Goal: Task Accomplishment & Management: Use online tool/utility

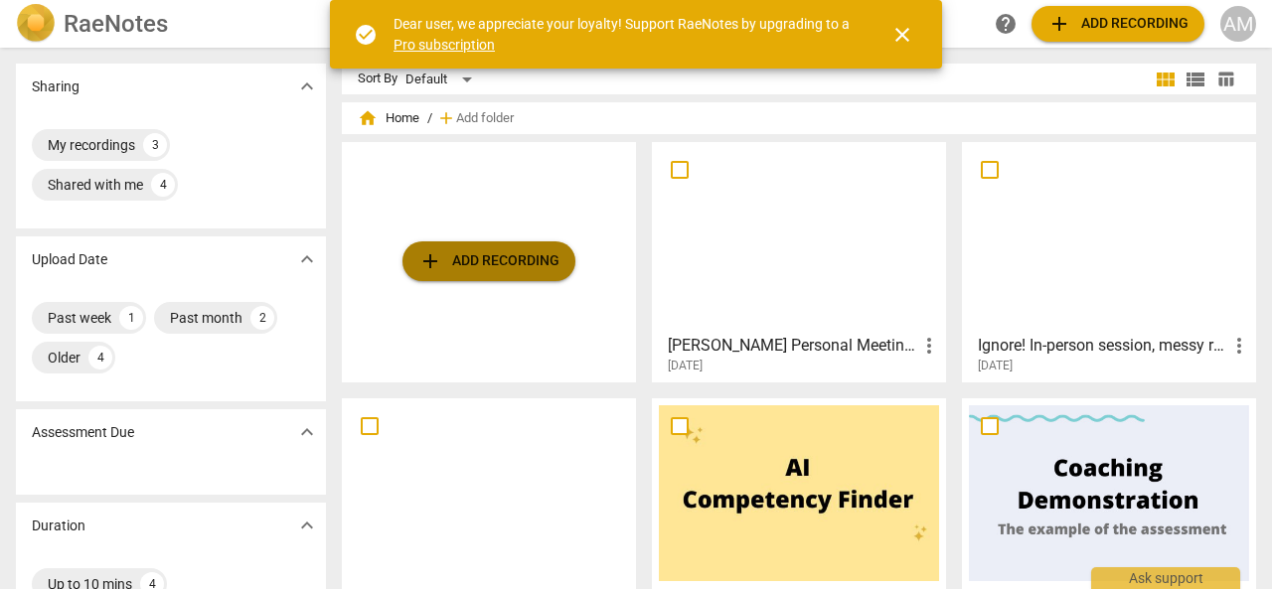
click at [515, 261] on span "add Add recording" at bounding box center [488, 261] width 141 height 24
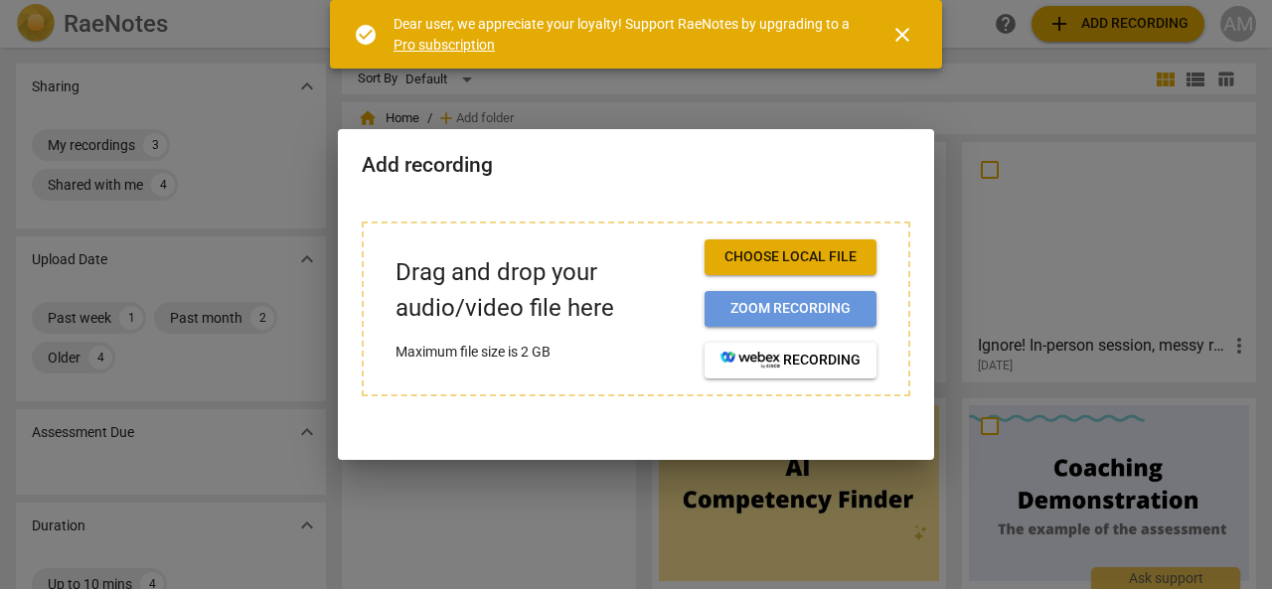
click at [805, 308] on span "Zoom recording" at bounding box center [791, 309] width 140 height 20
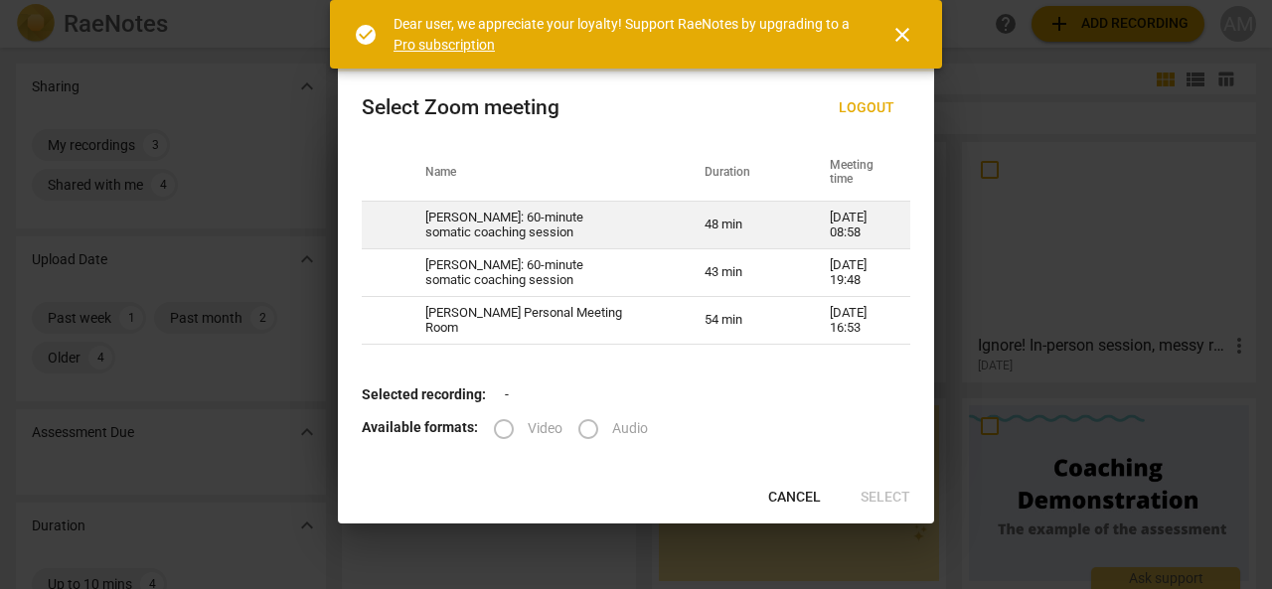
click at [616, 226] on td "[PERSON_NAME]: 60-minute somatic coaching session" at bounding box center [541, 226] width 279 height 48
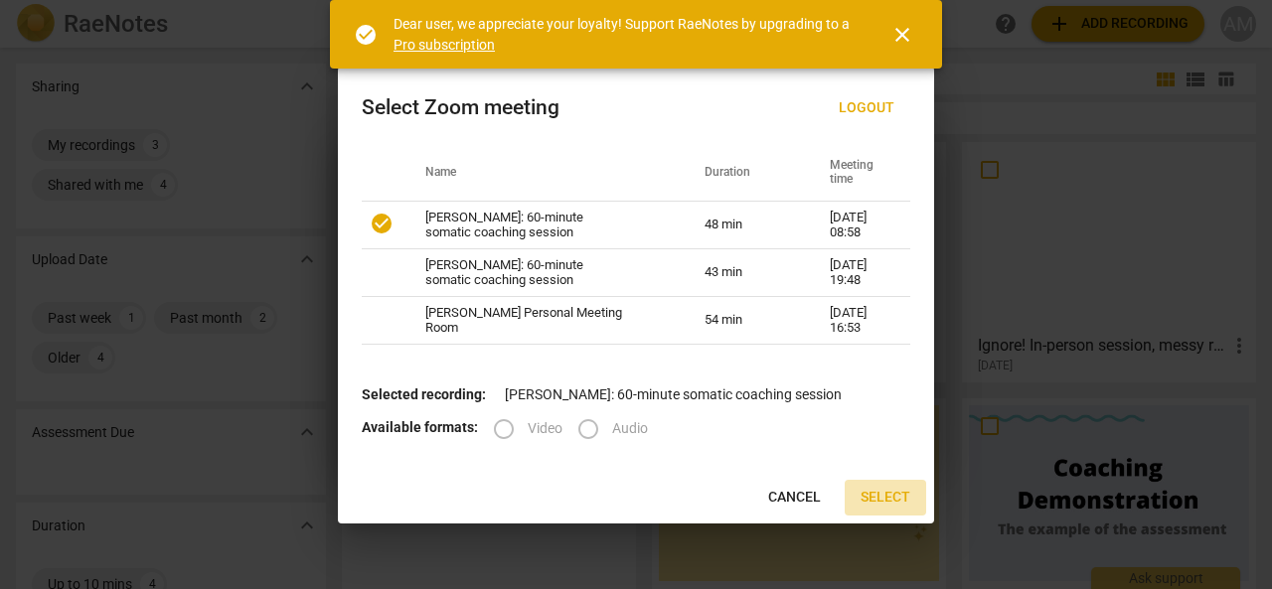
click at [878, 496] on span "Select" at bounding box center [886, 498] width 50 height 20
click at [909, 43] on span "close" at bounding box center [902, 35] width 24 height 24
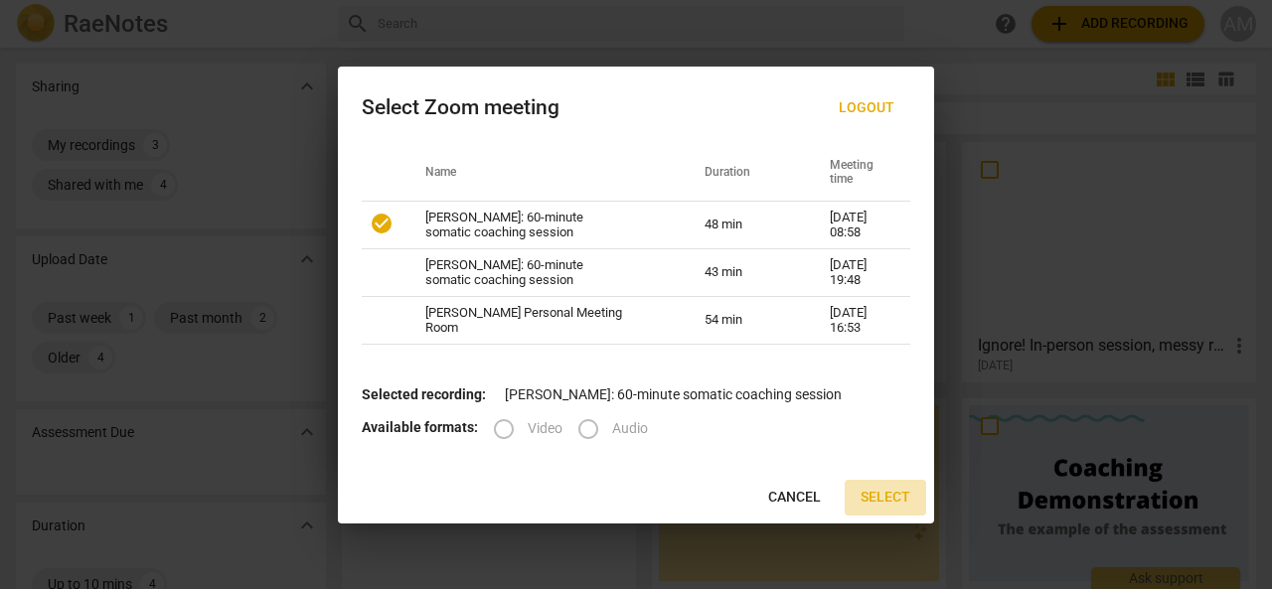
click at [884, 498] on span "Select" at bounding box center [886, 498] width 50 height 20
click at [501, 427] on label "Video" at bounding box center [521, 429] width 82 height 48
click at [888, 496] on span "Select" at bounding box center [886, 498] width 50 height 20
click at [793, 485] on button "Cancel" at bounding box center [794, 498] width 84 height 36
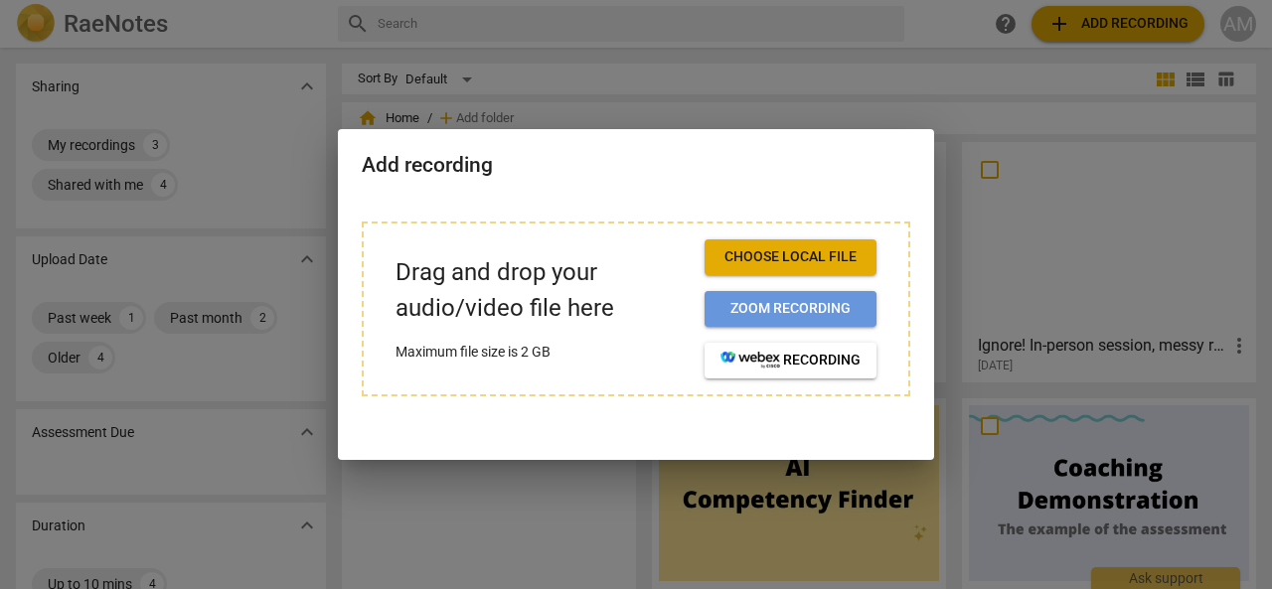
click at [820, 310] on span "Zoom recording" at bounding box center [791, 309] width 140 height 20
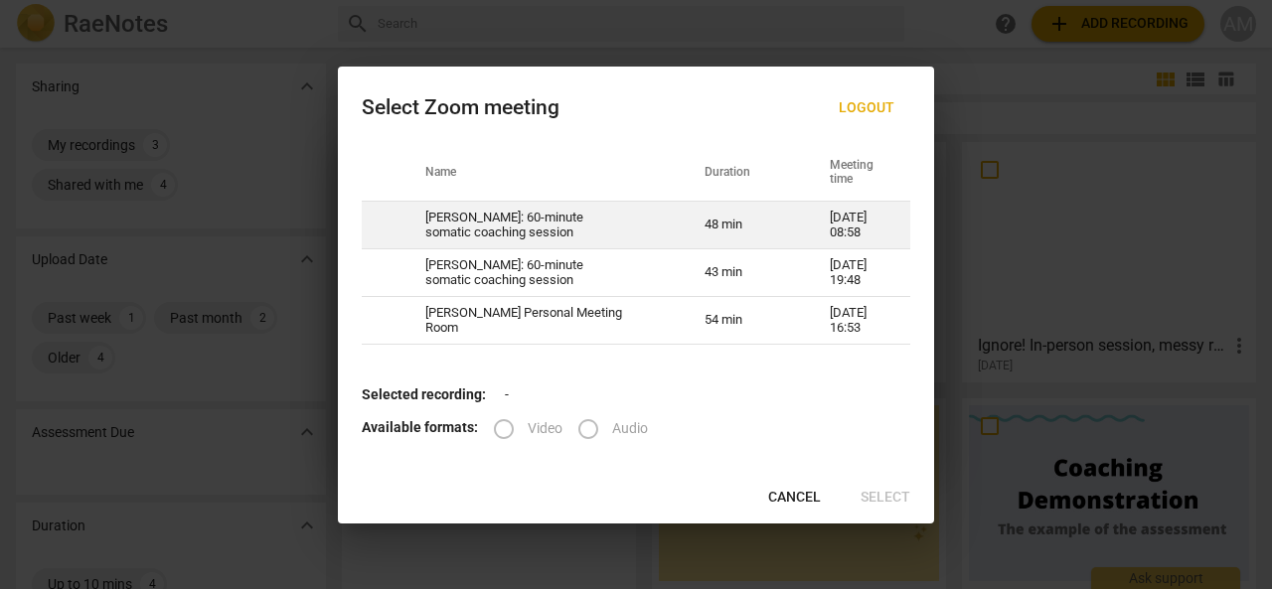
click at [653, 222] on td "Rebecca shawyer: 60-minute somatic coaching session" at bounding box center [541, 226] width 279 height 48
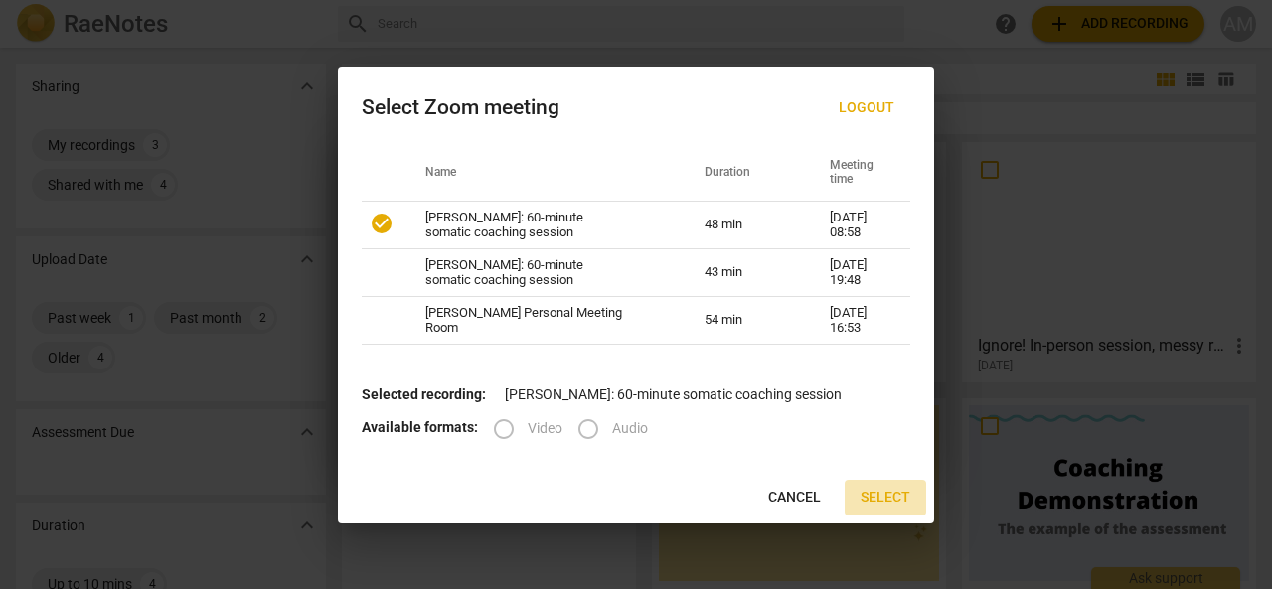
click at [896, 500] on span "Select" at bounding box center [886, 498] width 50 height 20
click at [896, 492] on span "Select" at bounding box center [886, 498] width 50 height 20
click at [794, 494] on span "Cancel" at bounding box center [794, 498] width 53 height 20
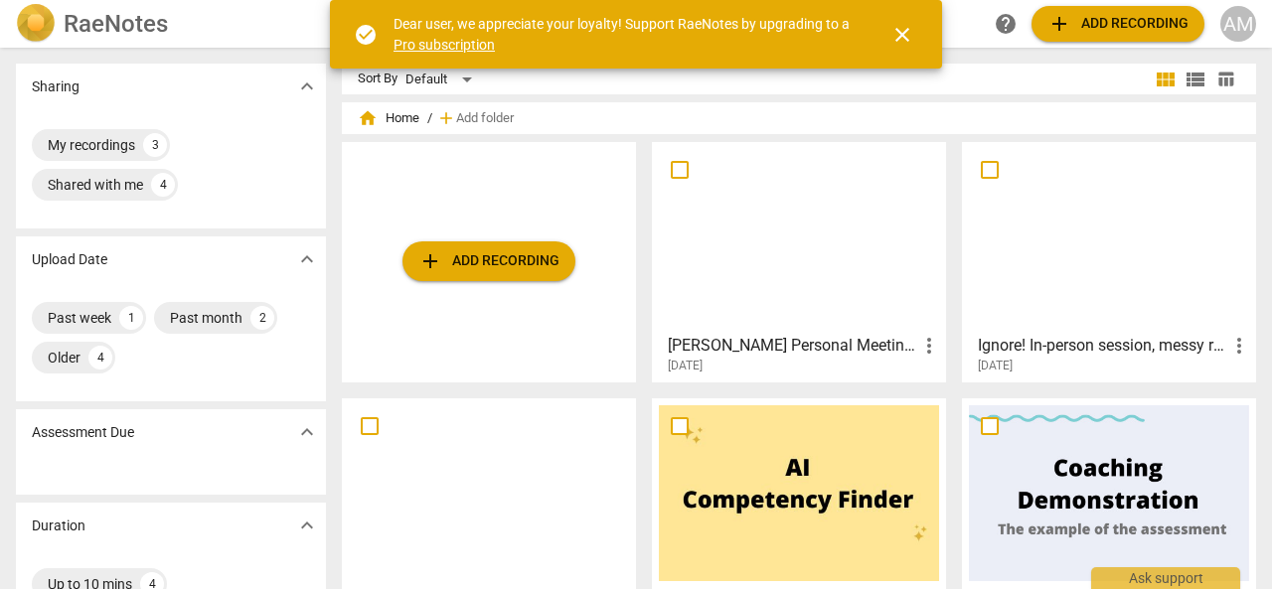
click at [1081, 19] on span "add Add recording" at bounding box center [1118, 24] width 141 height 24
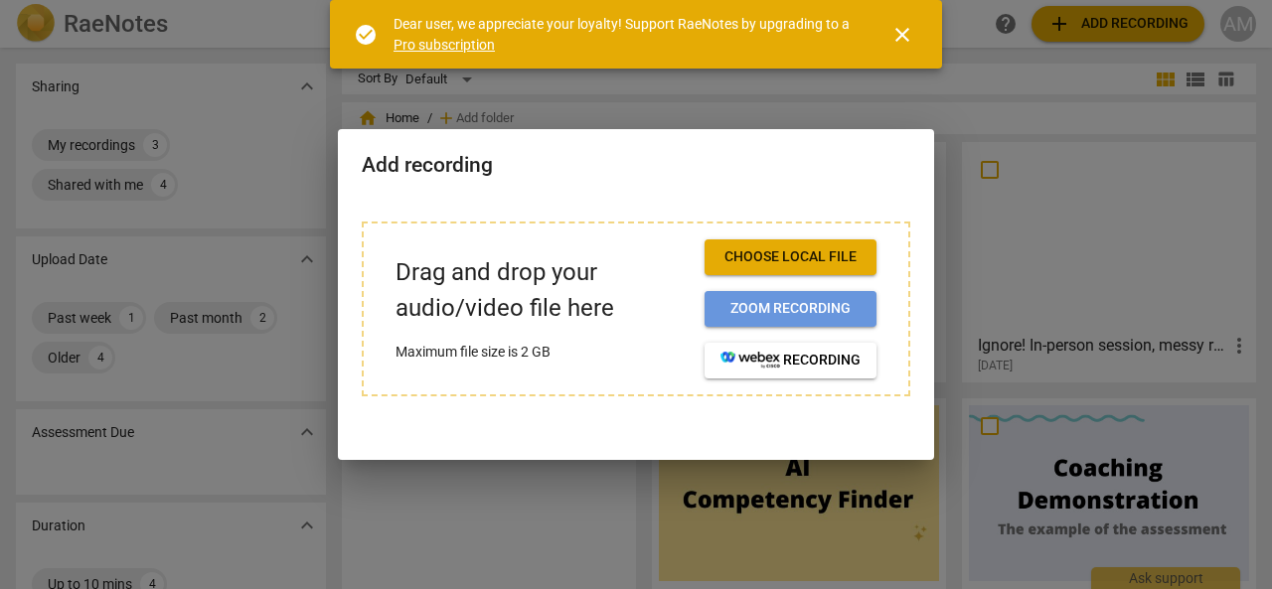
click at [805, 313] on span "Zoom recording" at bounding box center [791, 309] width 140 height 20
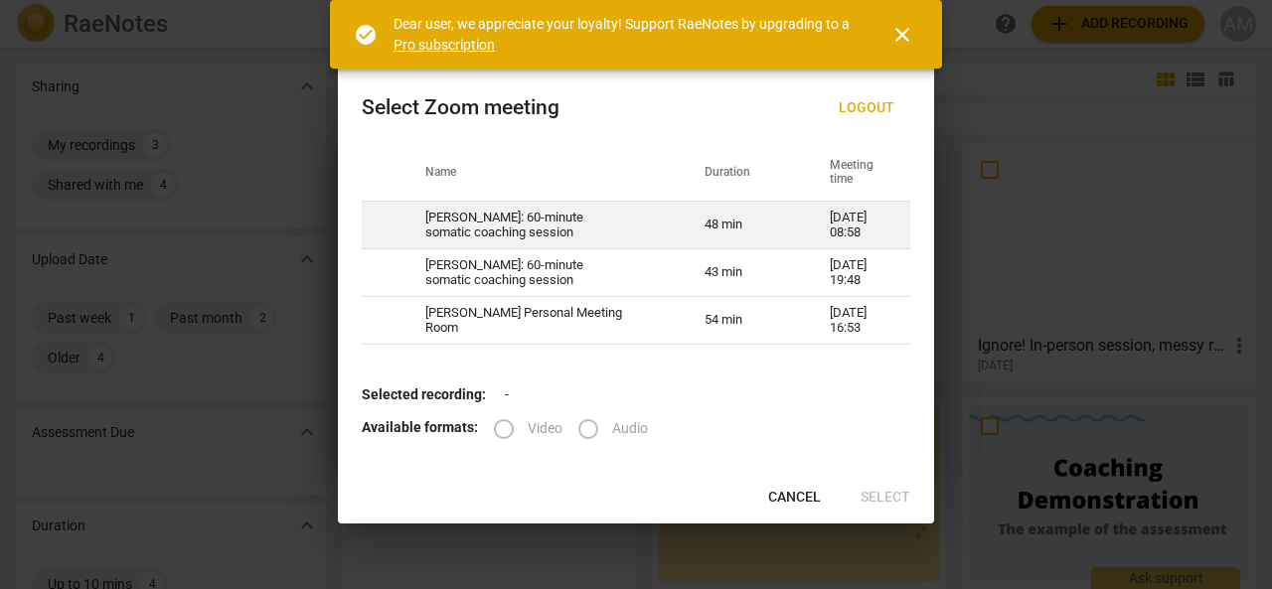
click at [616, 238] on td "Rebecca shawyer: 60-minute somatic coaching session" at bounding box center [541, 226] width 279 height 48
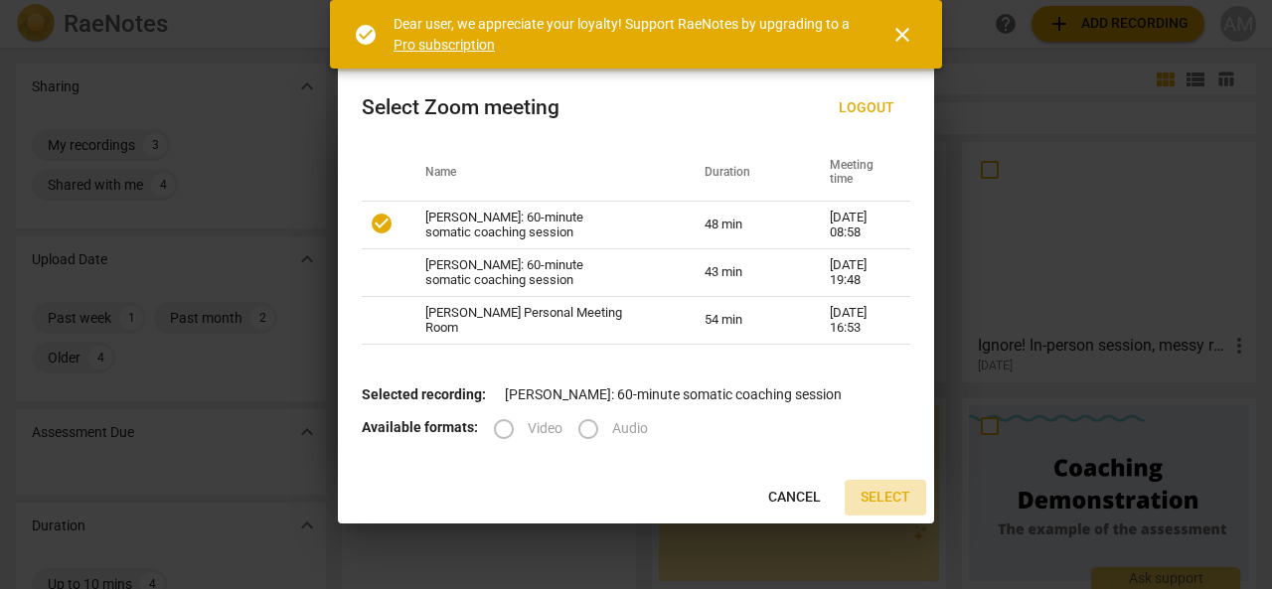
click at [890, 500] on span "Select" at bounding box center [886, 498] width 50 height 20
click at [458, 47] on link "Pro subscription" at bounding box center [444, 45] width 101 height 16
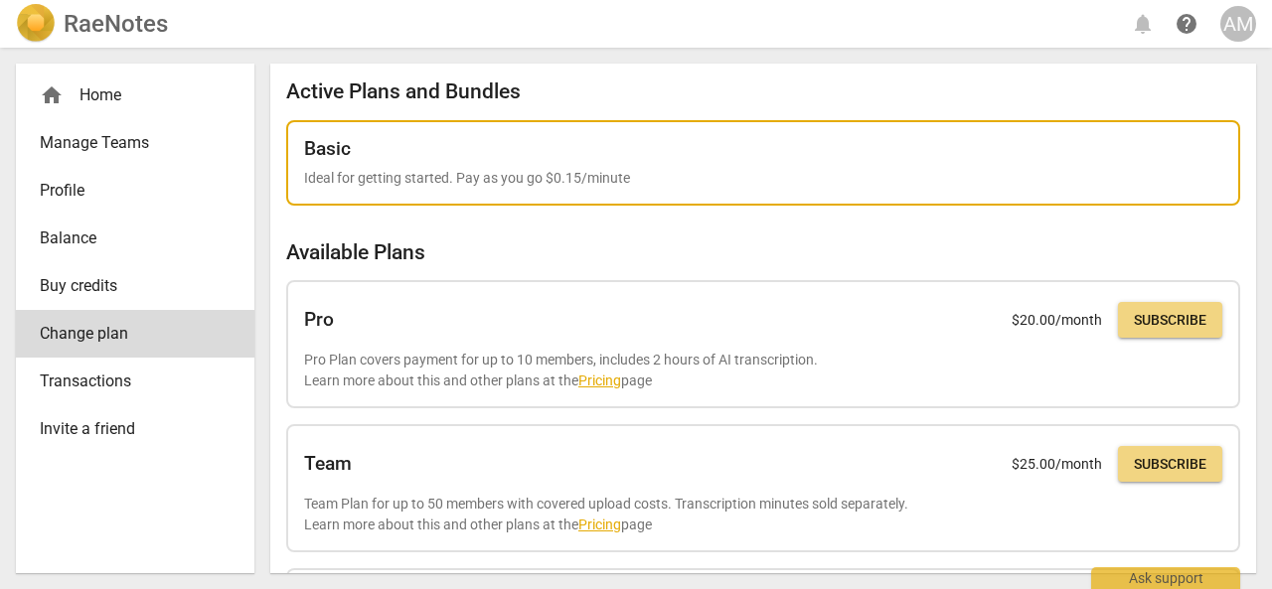
click at [505, 172] on p "Ideal for getting started. Pay as you go $0.15/minute" at bounding box center [763, 178] width 918 height 21
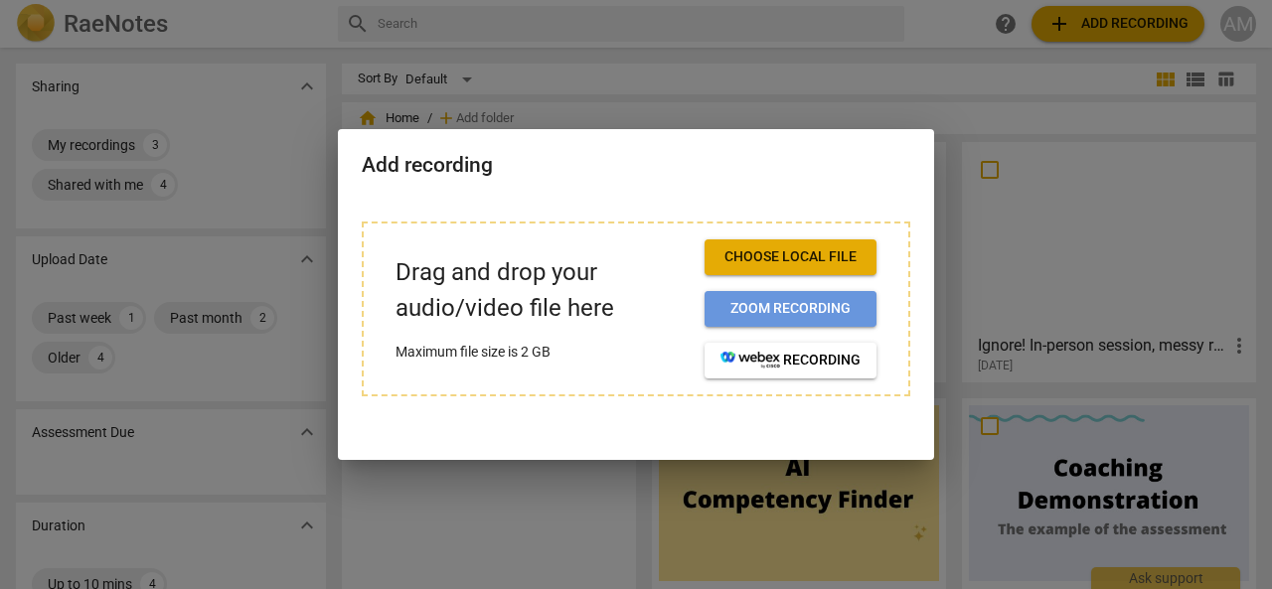
click at [781, 313] on span "Zoom recording" at bounding box center [791, 309] width 140 height 20
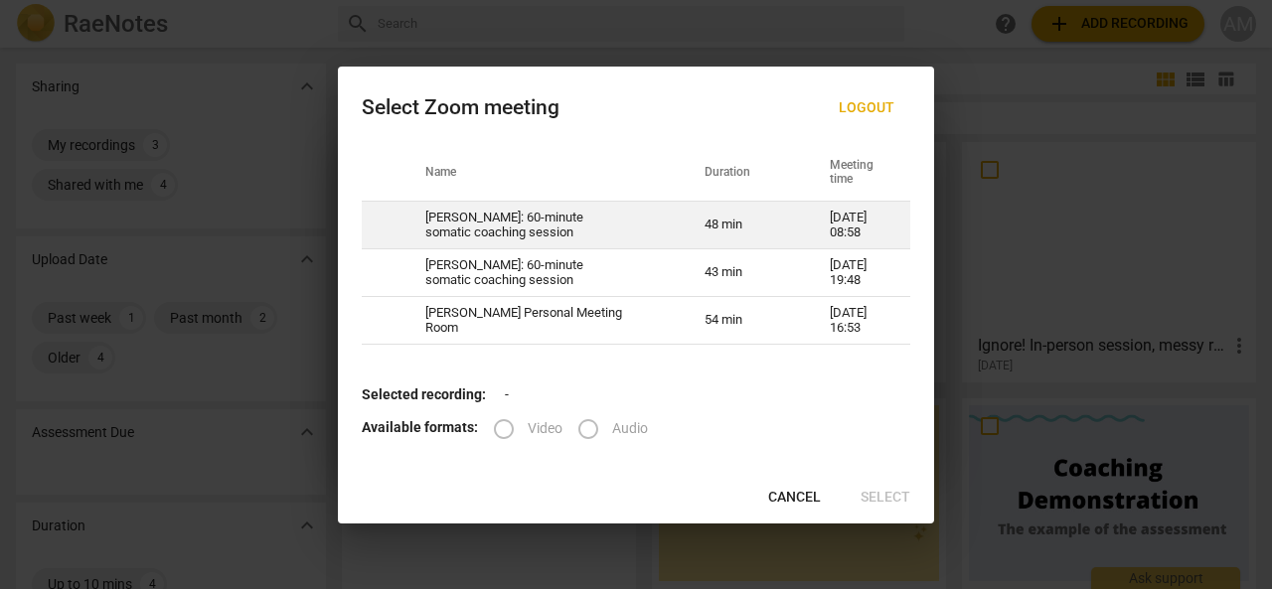
click at [540, 223] on td "Rebecca shawyer: 60-minute somatic coaching session" at bounding box center [541, 226] width 279 height 48
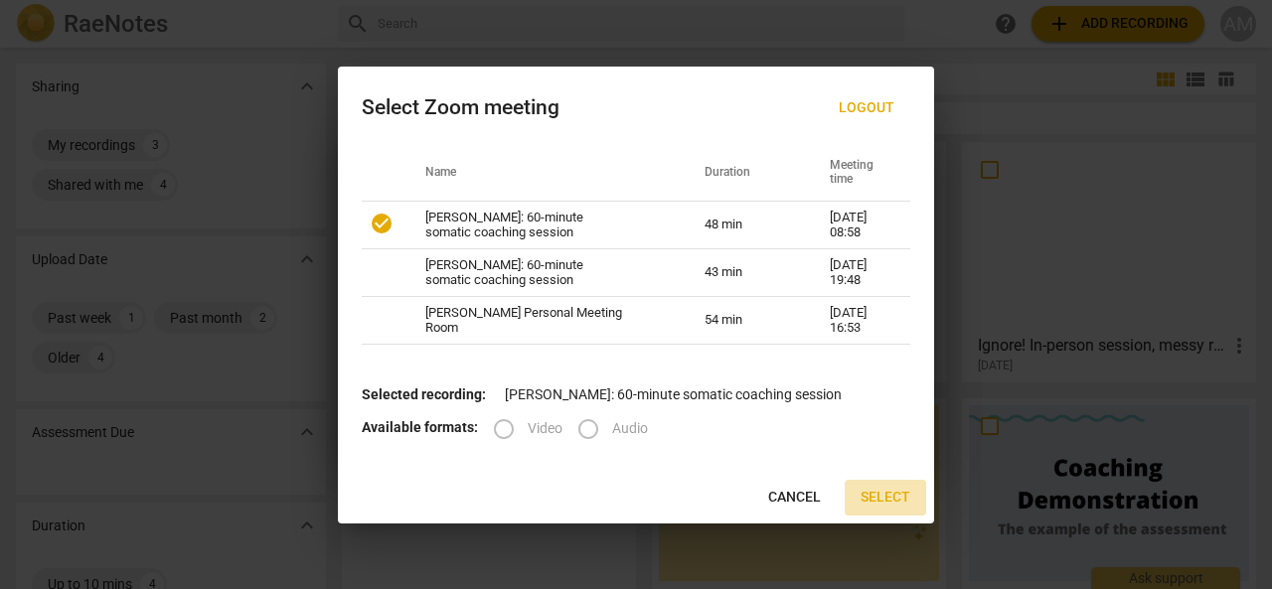
click at [885, 496] on span "Select" at bounding box center [886, 498] width 50 height 20
click at [880, 494] on span "Select" at bounding box center [886, 498] width 50 height 20
click at [799, 501] on span "Cancel" at bounding box center [794, 498] width 53 height 20
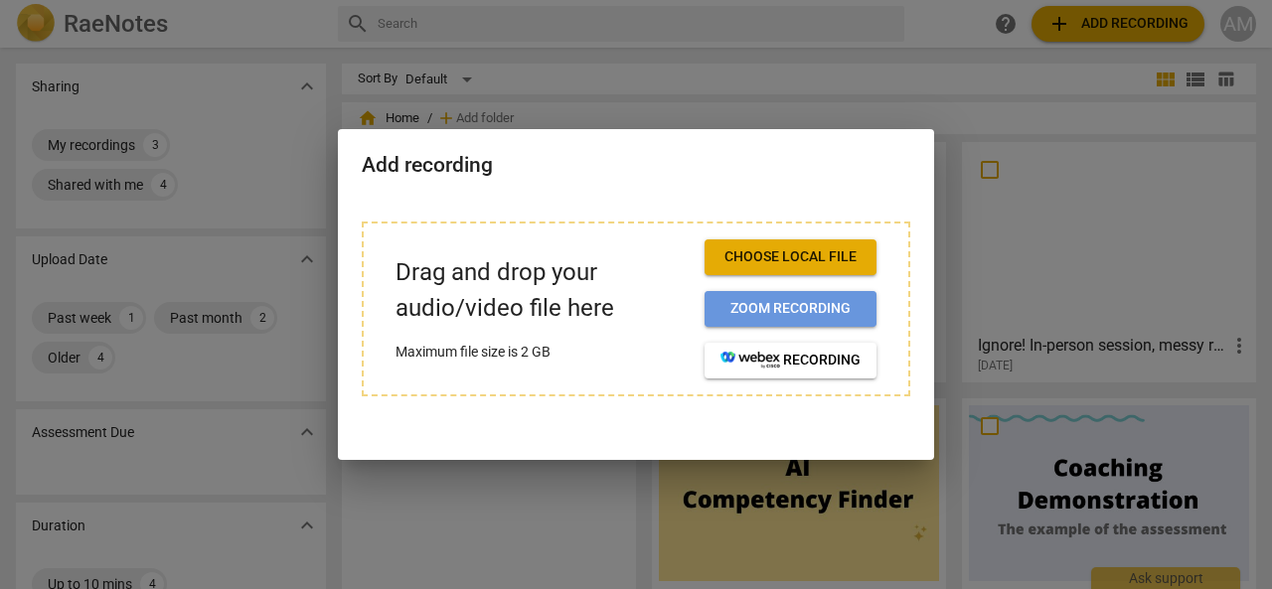
click at [787, 306] on span "Zoom recording" at bounding box center [791, 309] width 140 height 20
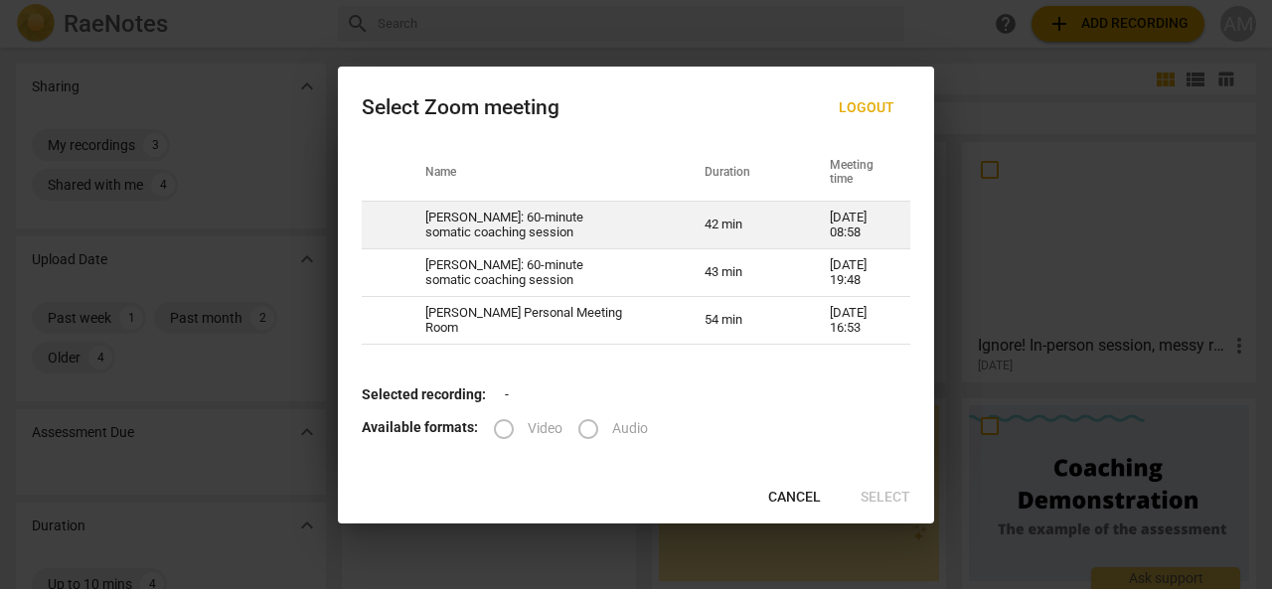
click at [618, 218] on td "Rebecca shawyer: 60-minute somatic coaching session" at bounding box center [541, 226] width 279 height 48
radio input "true"
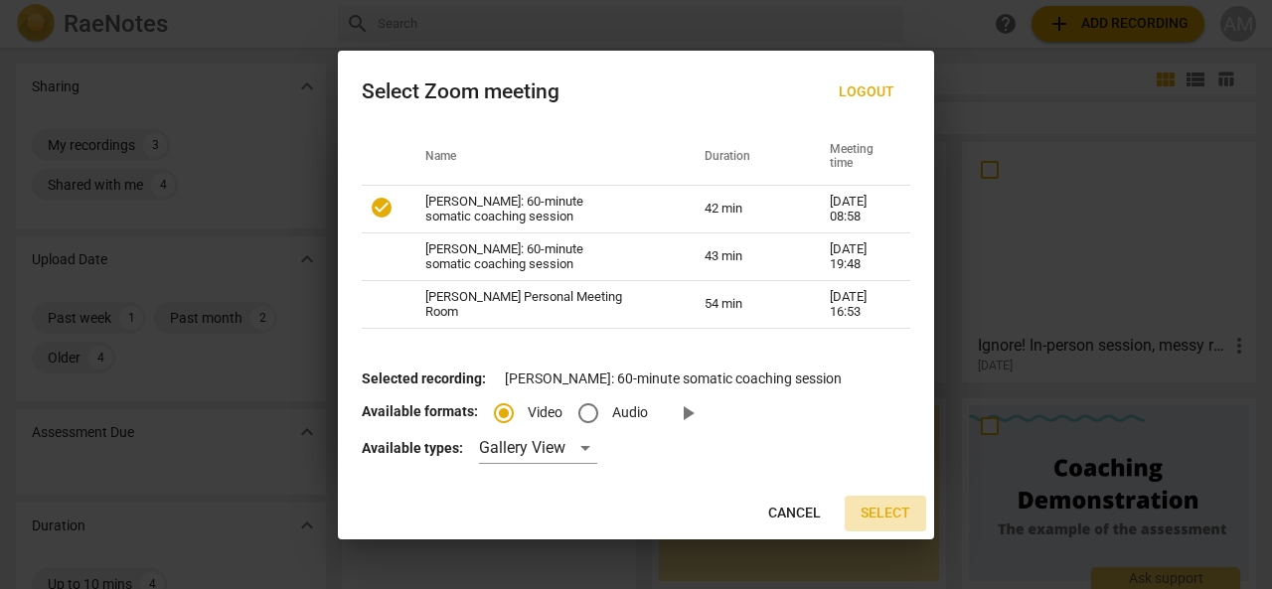
click at [883, 518] on span "Select" at bounding box center [886, 514] width 50 height 20
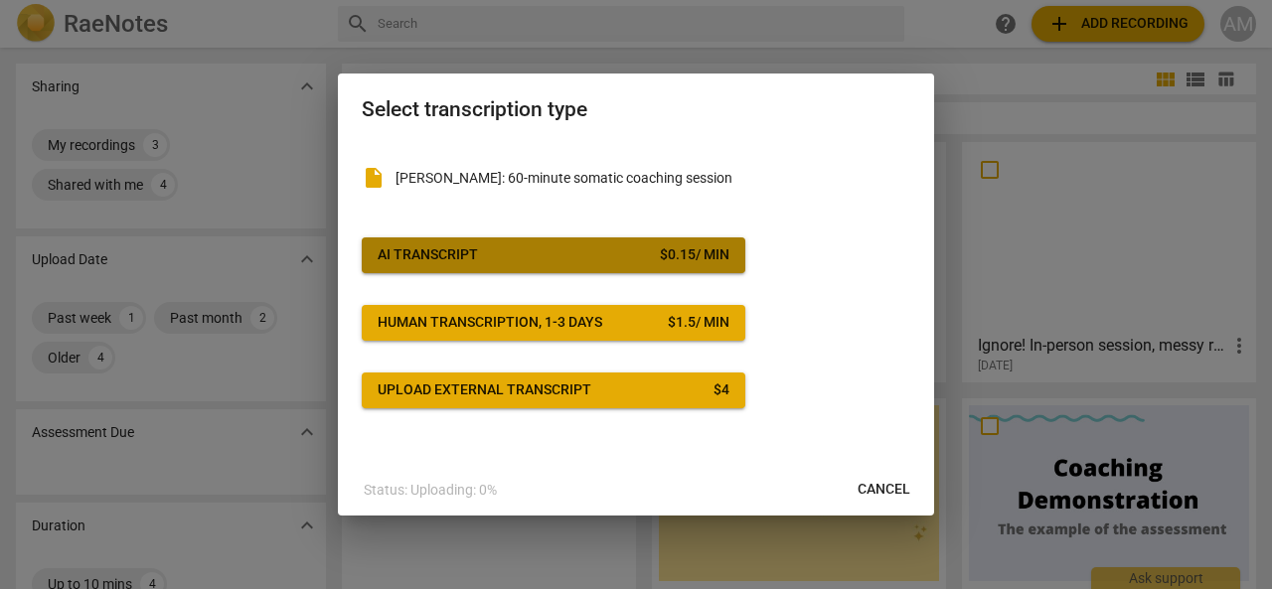
click at [483, 257] on span "AI Transcript $ 0.15 / min" at bounding box center [554, 255] width 352 height 20
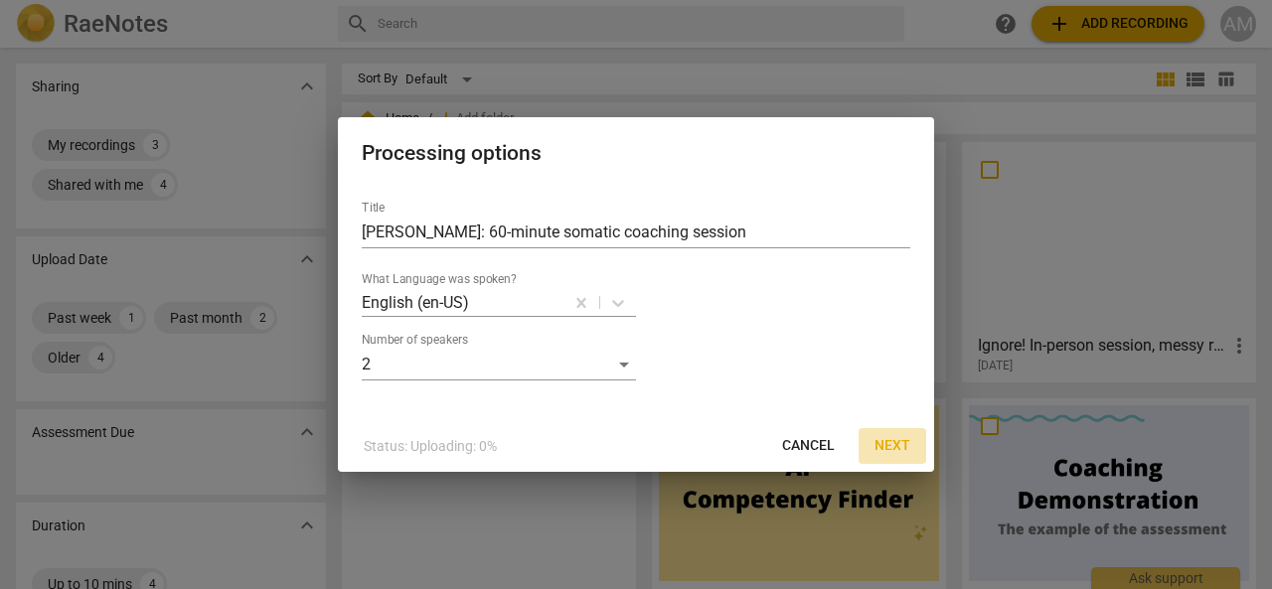
click at [896, 451] on span "Next" at bounding box center [893, 446] width 36 height 20
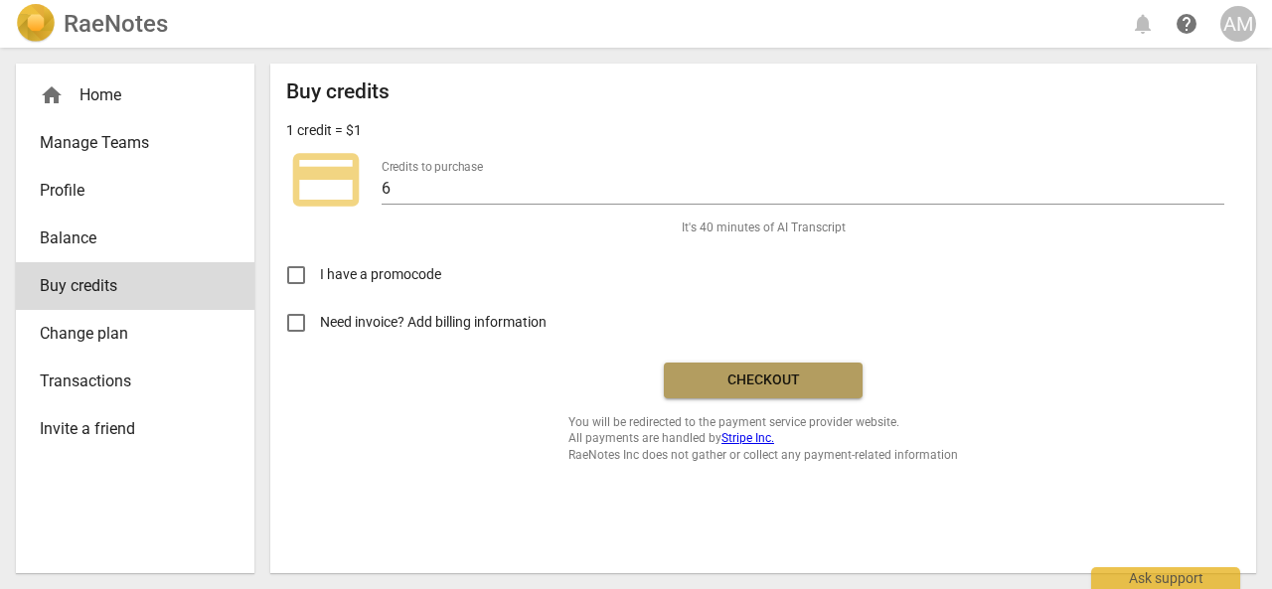
click at [785, 388] on span "Checkout" at bounding box center [763, 381] width 167 height 20
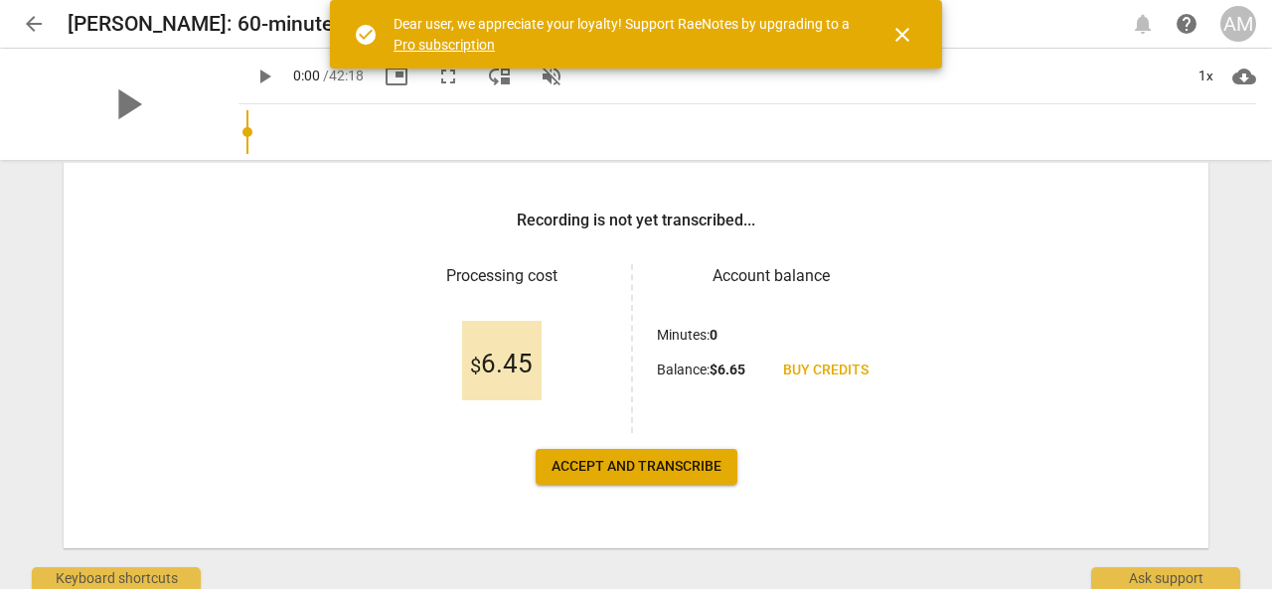
scroll to position [293, 0]
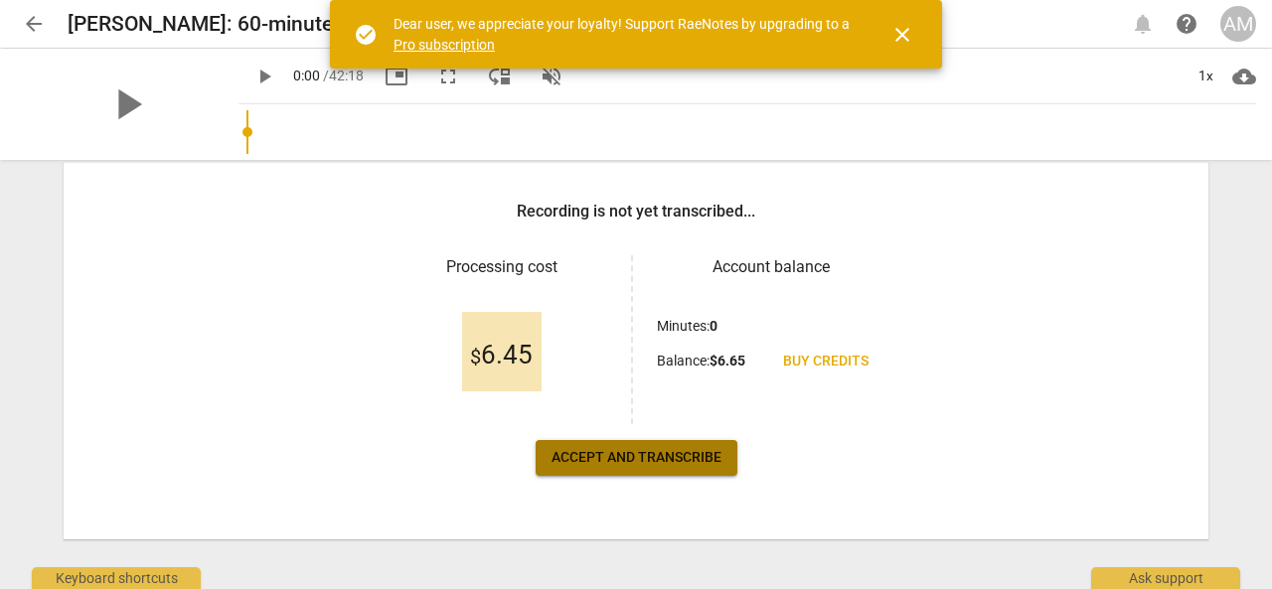
click at [624, 459] on span "Accept and transcribe" at bounding box center [637, 458] width 170 height 20
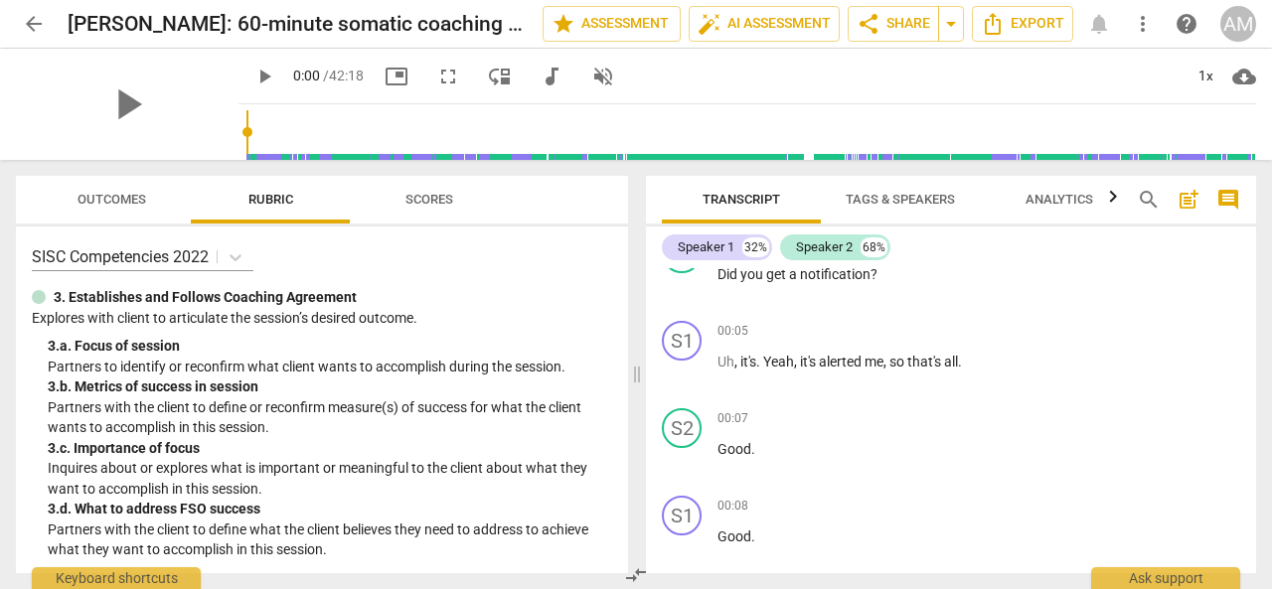
scroll to position [0, 0]
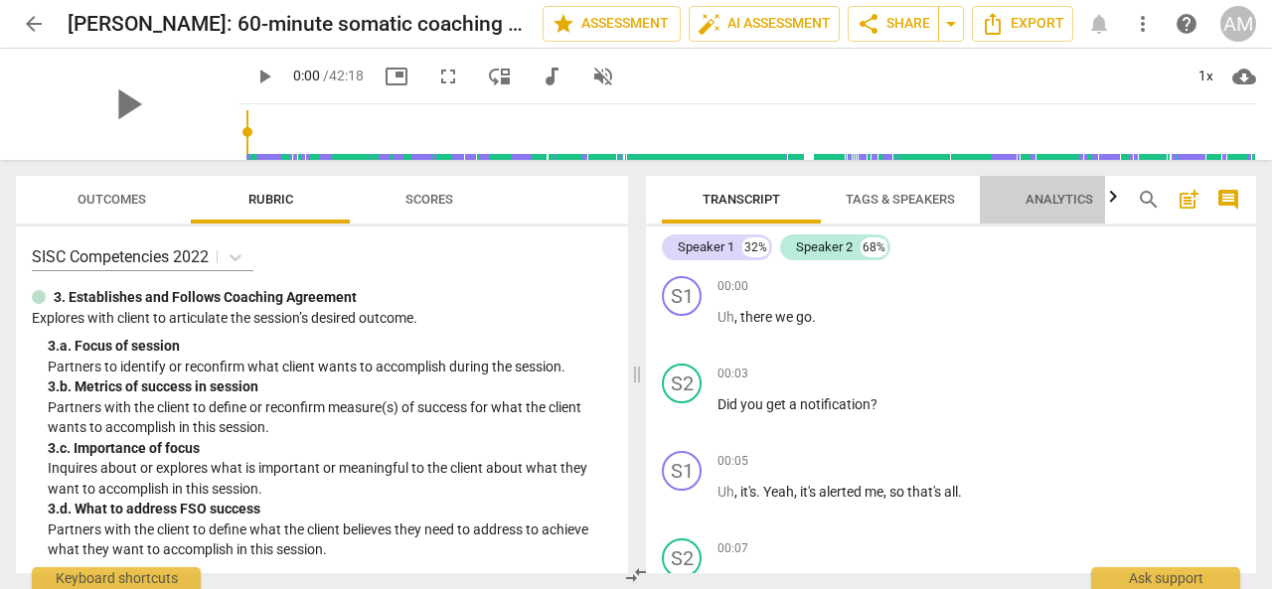
click at [1071, 204] on span "Analytics" at bounding box center [1060, 199] width 68 height 15
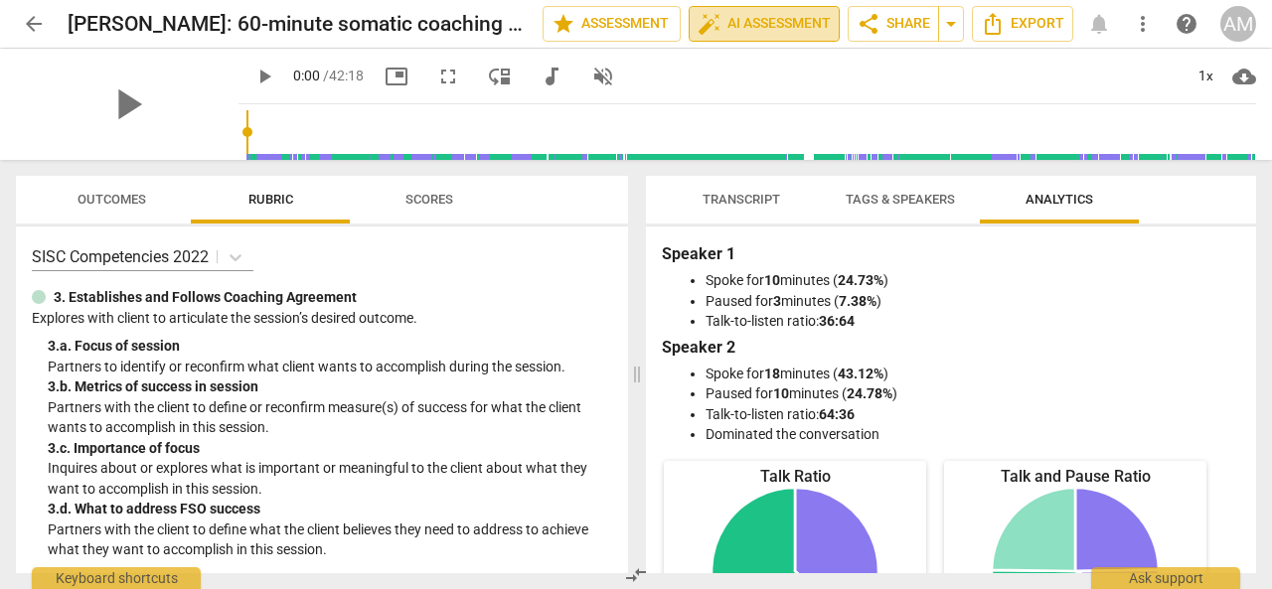
click at [781, 26] on span "auto_fix_high AI Assessment" at bounding box center [764, 24] width 133 height 24
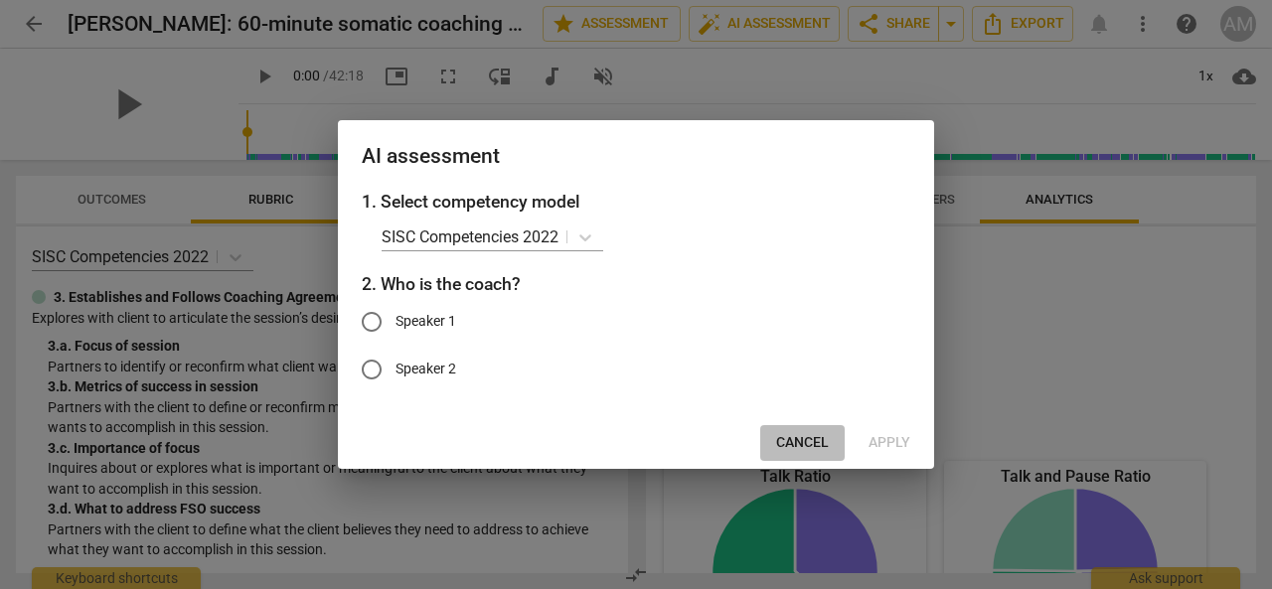
click at [816, 447] on span "Cancel" at bounding box center [802, 443] width 53 height 20
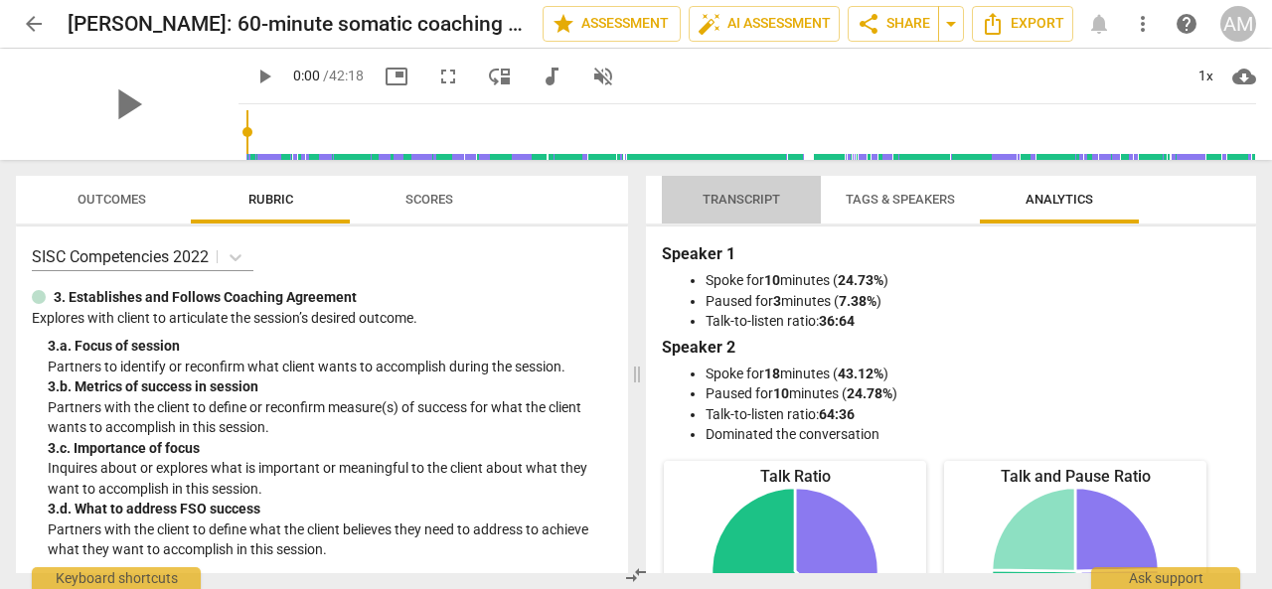
click at [703, 208] on span "Transcript" at bounding box center [741, 200] width 125 height 27
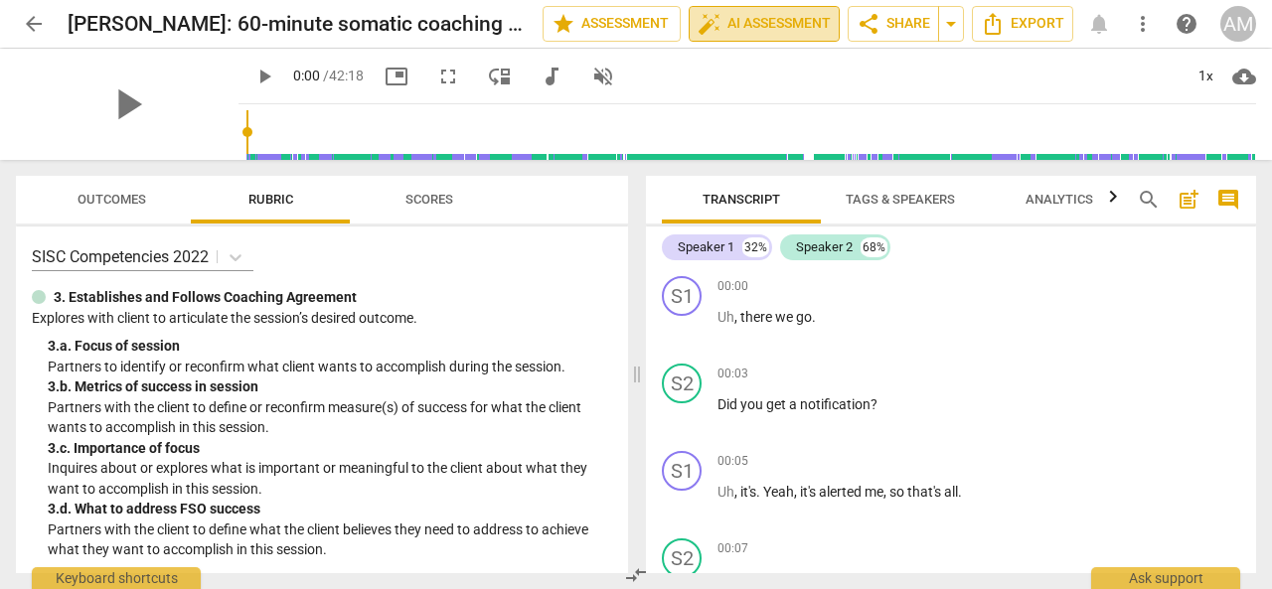
click at [760, 31] on span "auto_fix_high AI Assessment" at bounding box center [764, 24] width 133 height 24
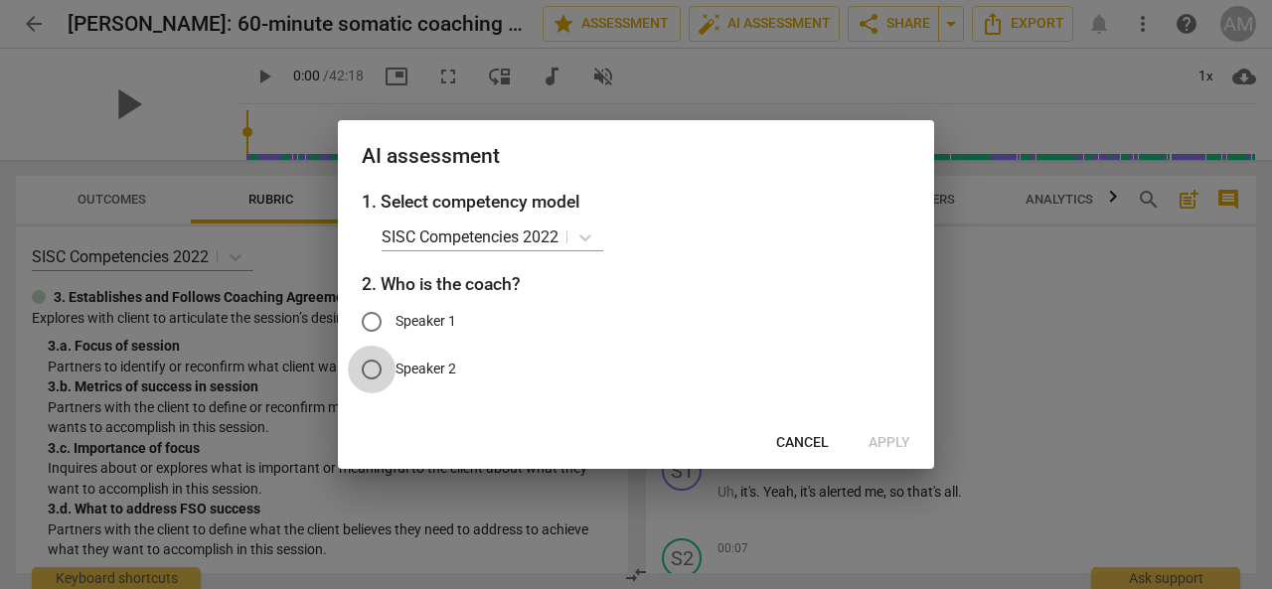
click at [370, 367] on input "Speaker 2" at bounding box center [372, 370] width 48 height 48
radio input "true"
click at [887, 440] on span "Apply" at bounding box center [890, 443] width 42 height 20
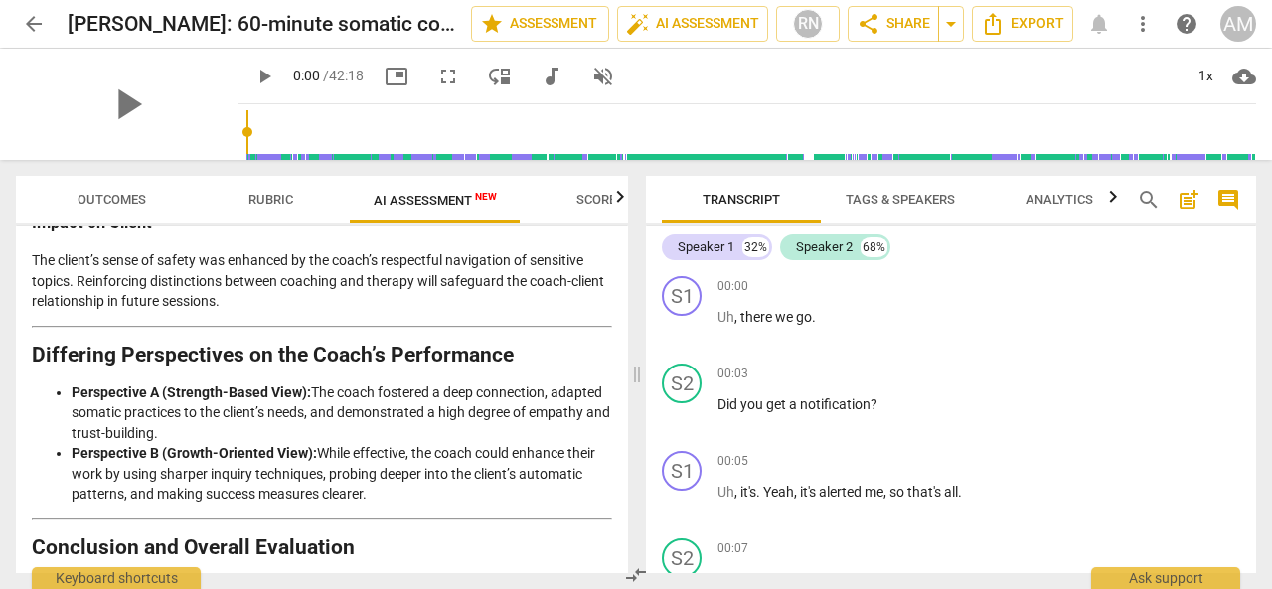
scroll to position [3835, 0]
